Goal: Information Seeking & Learning: Understand process/instructions

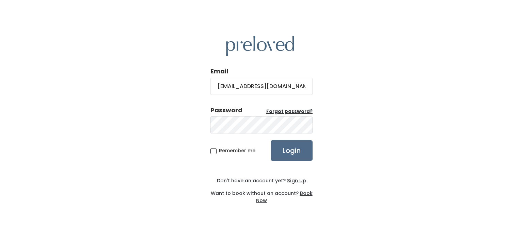
type input "[EMAIL_ADDRESS][DOMAIN_NAME]"
click at [271, 140] on input "Login" at bounding box center [292, 150] width 42 height 20
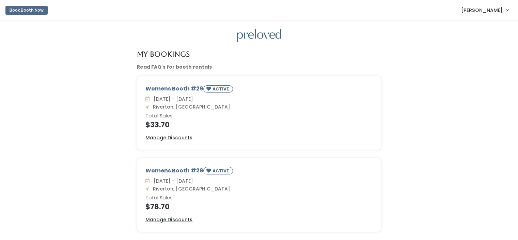
click at [72, 146] on div "Womens Booth #29 ACTIVE Sat. Sep 13 - Fri. Sep 19 Riverton, Ut Total Sales $33.…" at bounding box center [259, 117] width 505 height 82
click at [492, 5] on link "Cheri Haaga" at bounding box center [485, 10] width 61 height 15
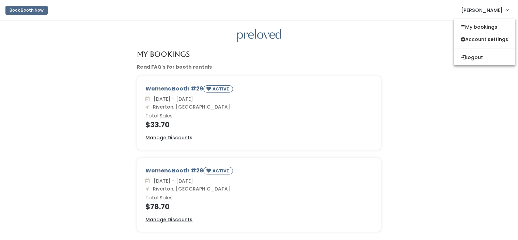
click at [168, 67] on link "Read FAQ's for booth rentals" at bounding box center [174, 66] width 75 height 7
